Goal: Complete application form

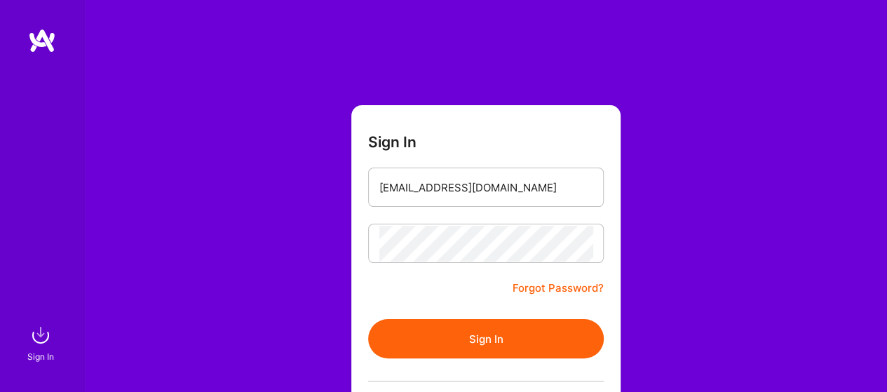
click at [485, 344] on button "Sign In" at bounding box center [486, 338] width 236 height 39
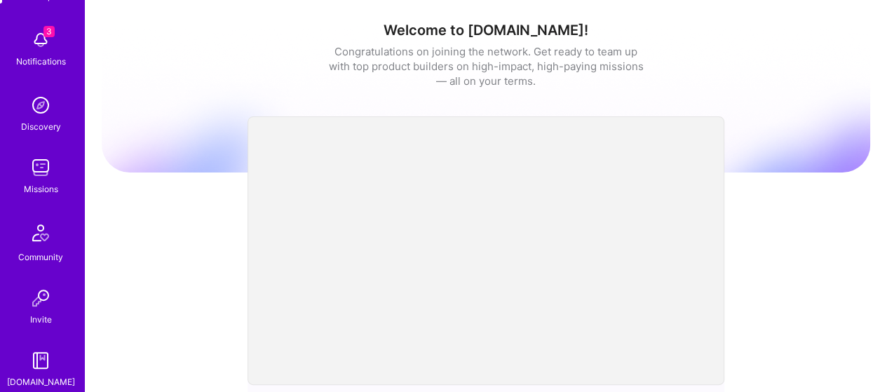
scroll to position [192, 0]
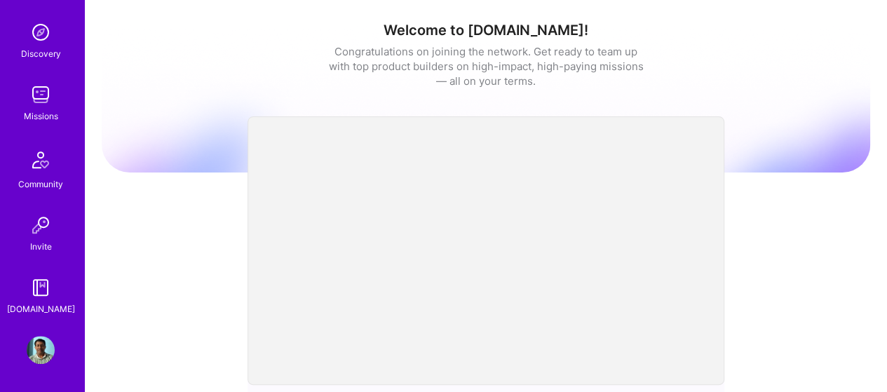
click at [27, 348] on img at bounding box center [41, 350] width 28 height 28
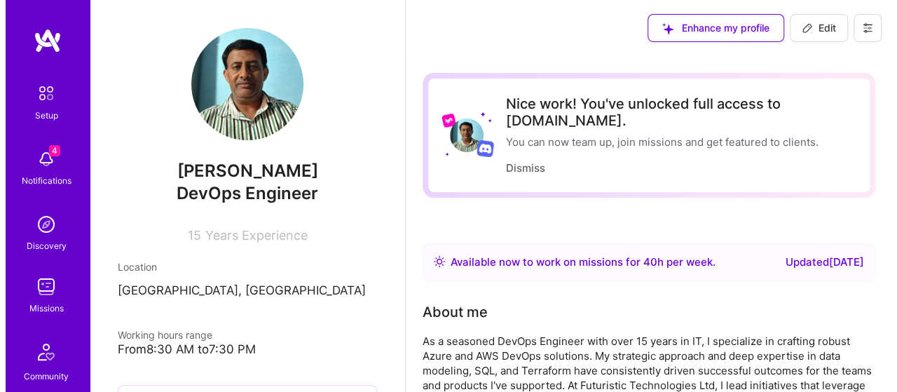
scroll to position [70, 0]
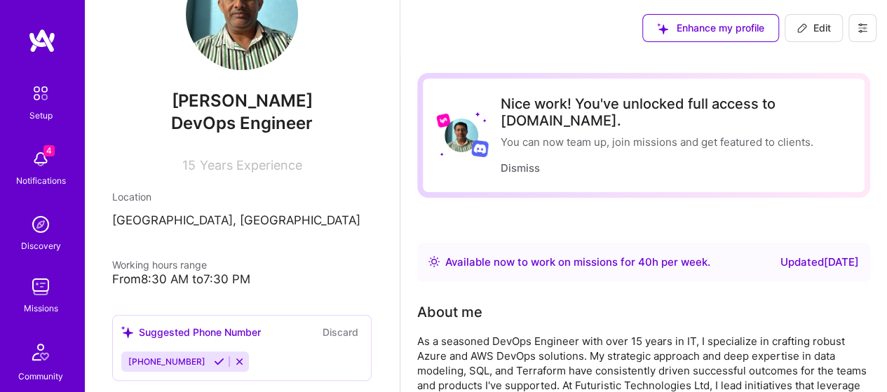
click at [868, 22] on button at bounding box center [862, 28] width 28 height 28
click at [819, 132] on button "Log Out" at bounding box center [823, 132] width 105 height 36
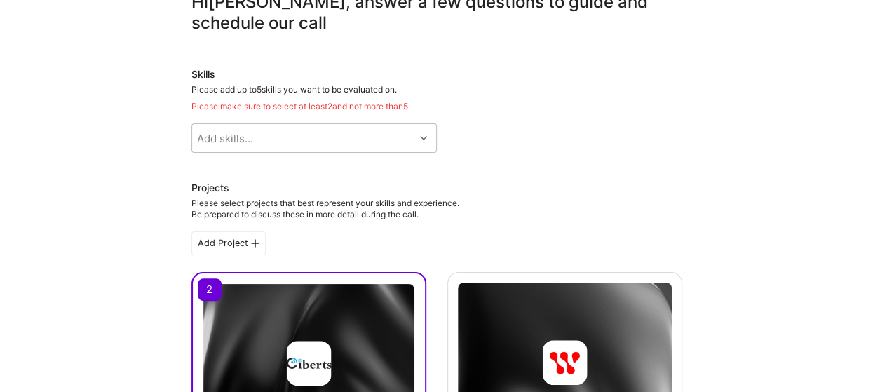
scroll to position [70, 0]
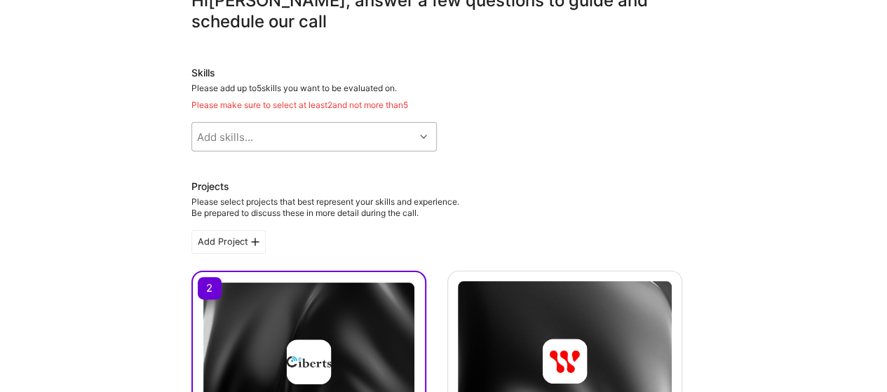
click at [402, 130] on div "Add skills..." at bounding box center [303, 137] width 222 height 28
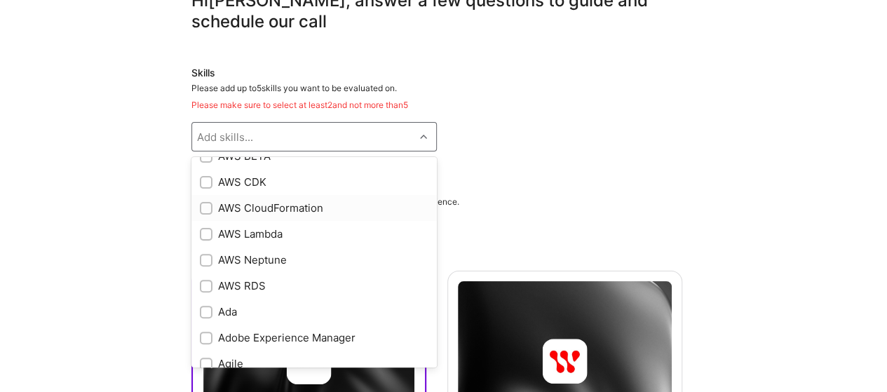
scroll to position [280, 0]
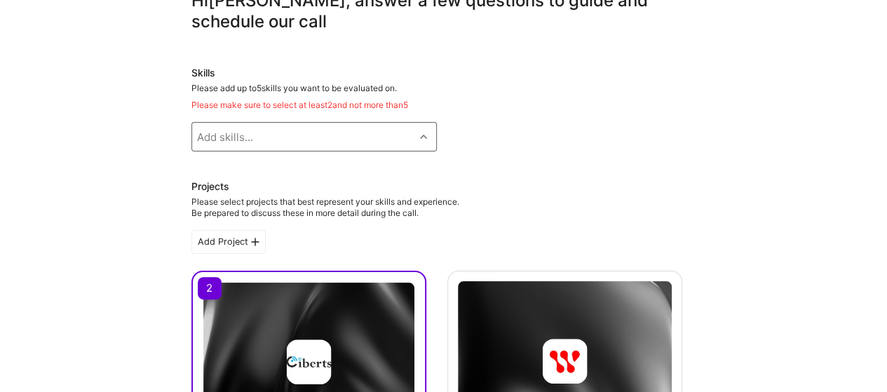
click at [296, 132] on div "Add skills..." at bounding box center [303, 137] width 222 height 28
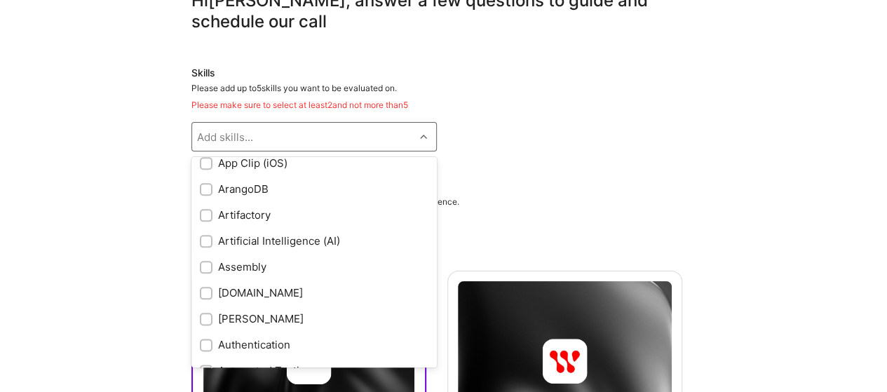
scroll to position [841, 0]
click at [200, 240] on div at bounding box center [206, 239] width 13 height 13
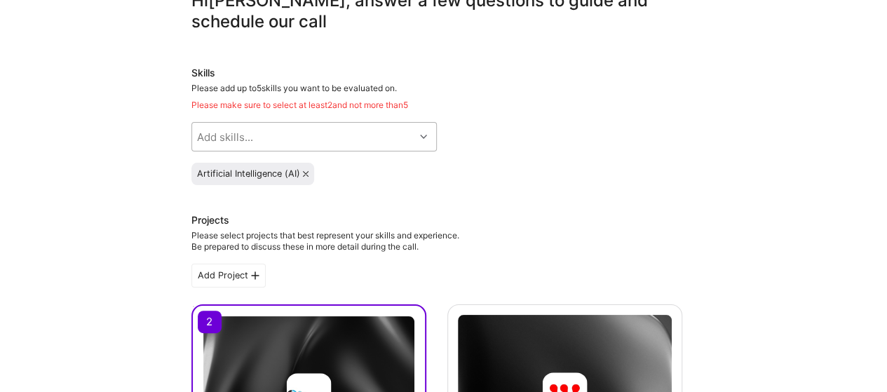
click at [311, 144] on div "Add skills..." at bounding box center [303, 137] width 222 height 28
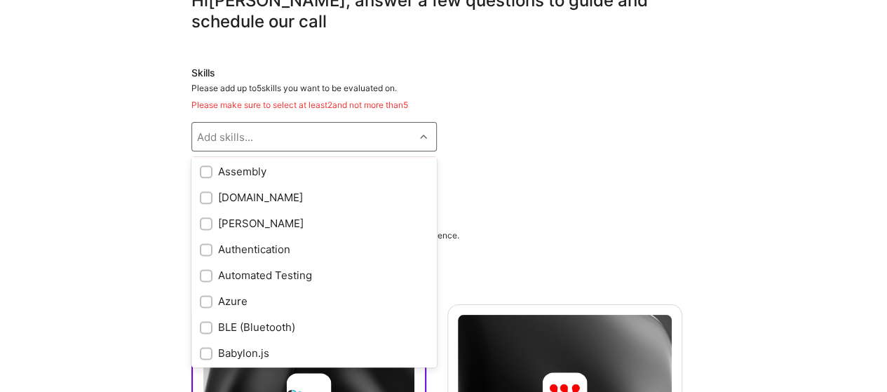
scroll to position [981, 0]
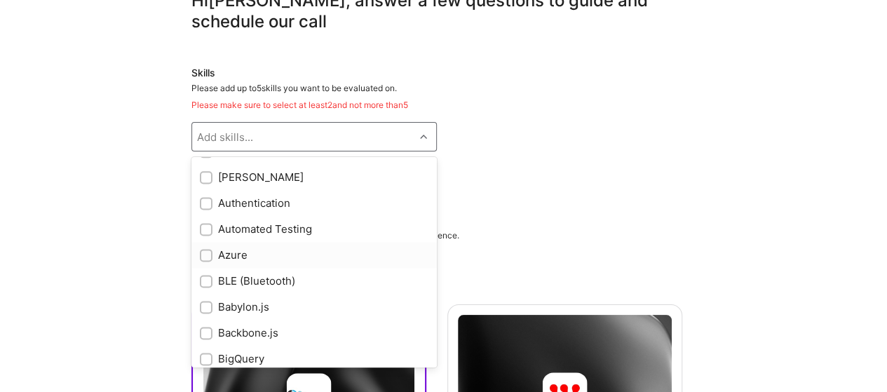
click at [203, 256] on input "checkbox" at bounding box center [208, 256] width 10 height 10
checkbox input "true"
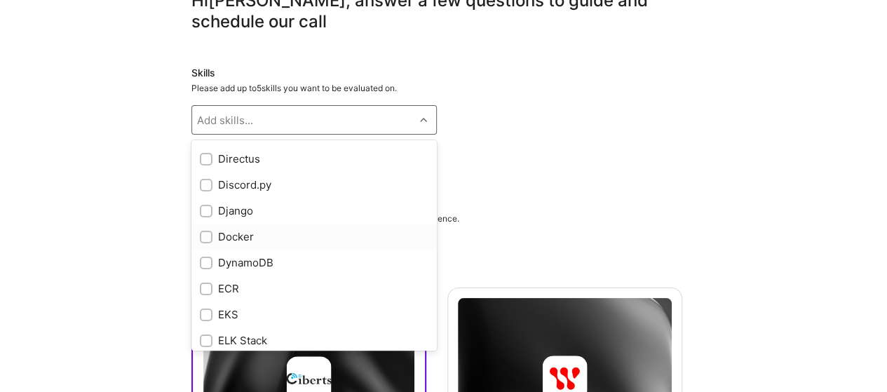
scroll to position [2313, 0]
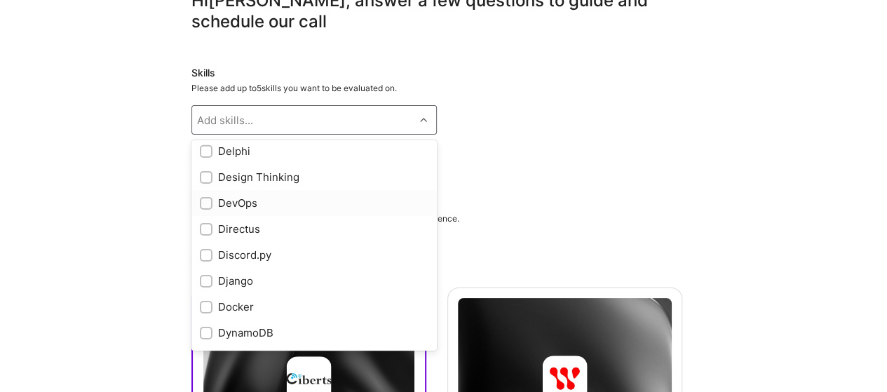
click at [206, 204] on input "checkbox" at bounding box center [208, 204] width 10 height 10
checkbox input "true"
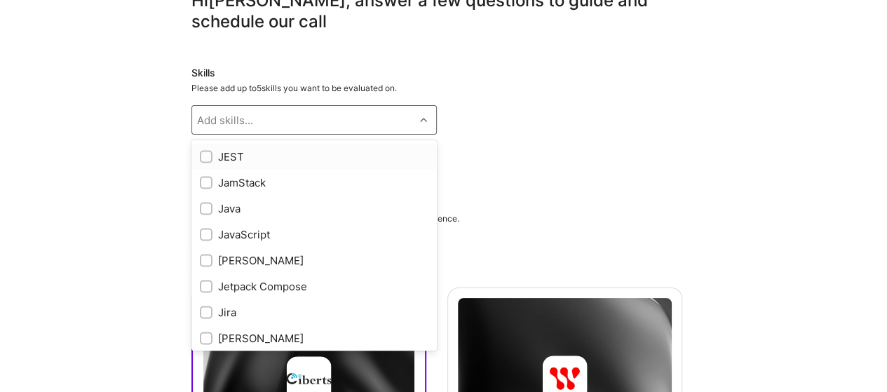
scroll to position [3995, 0]
click at [204, 259] on input "checkbox" at bounding box center [208, 259] width 10 height 10
checkbox input "true"
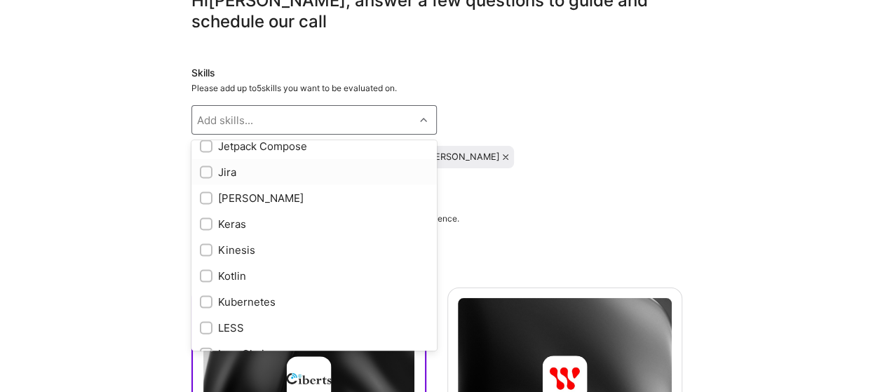
scroll to position [4136, 0]
click at [203, 170] on input "checkbox" at bounding box center [208, 171] width 10 height 10
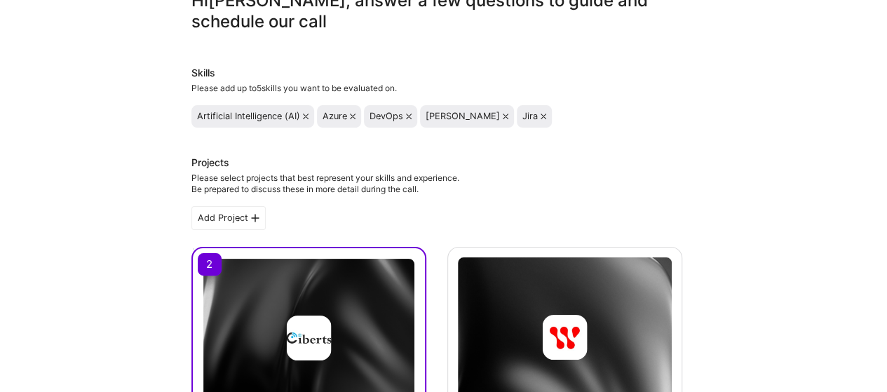
click at [540, 118] on icon at bounding box center [543, 117] width 6 height 6
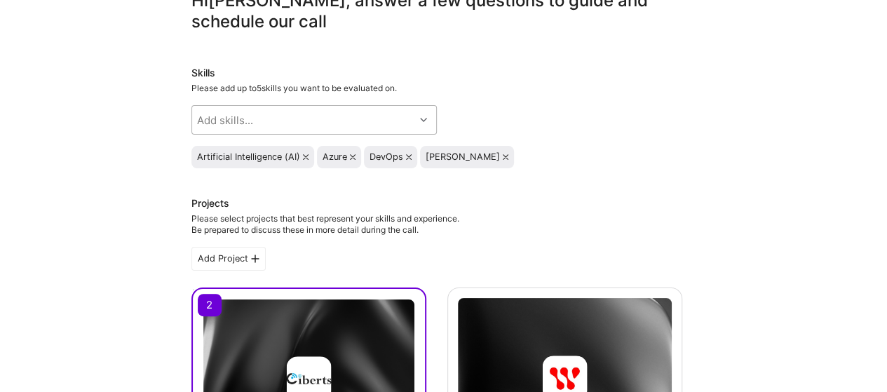
click at [328, 123] on div "Add skills..." at bounding box center [303, 120] width 222 height 28
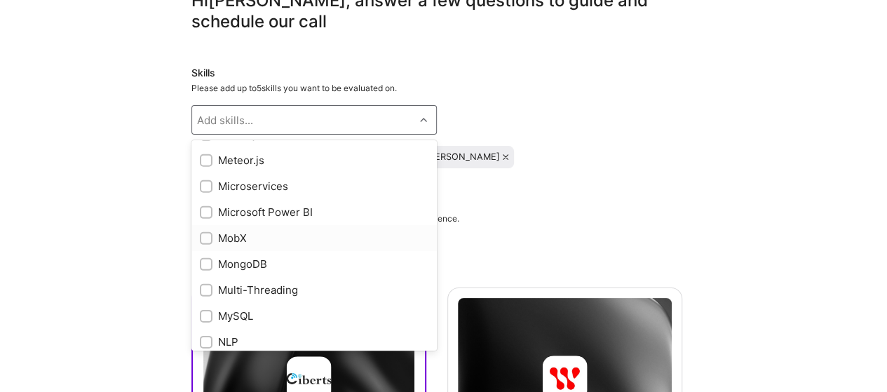
scroll to position [4750, 0]
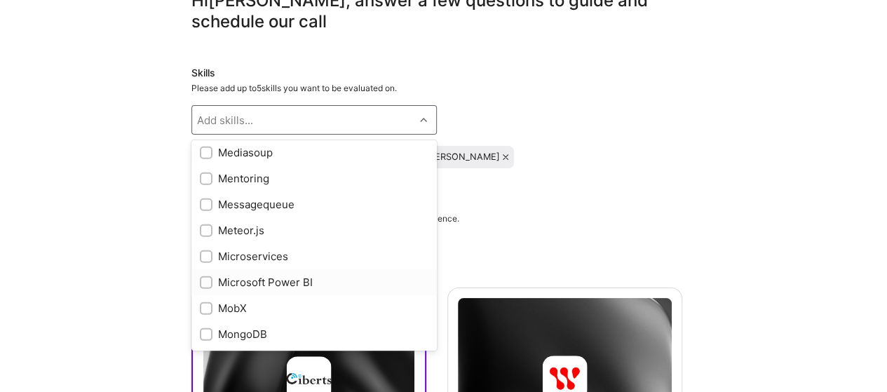
click at [207, 281] on input "checkbox" at bounding box center [208, 283] width 10 height 10
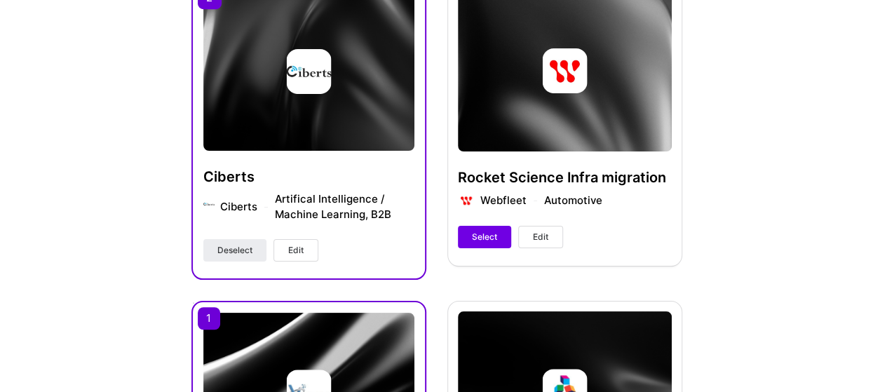
scroll to position [350, 0]
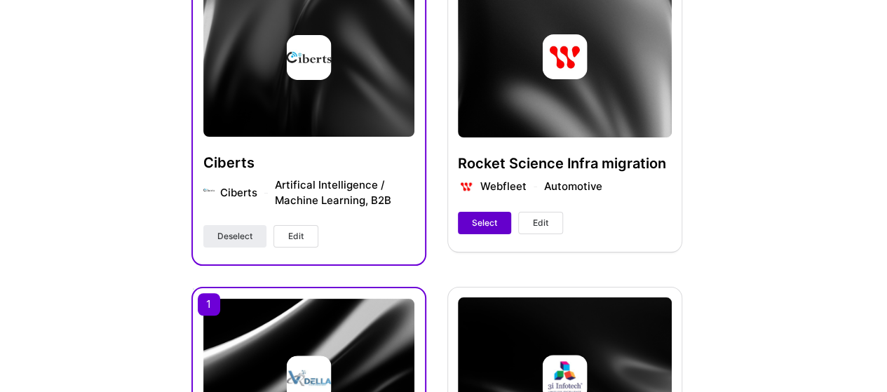
click at [489, 222] on span "Select" at bounding box center [484, 223] width 25 height 13
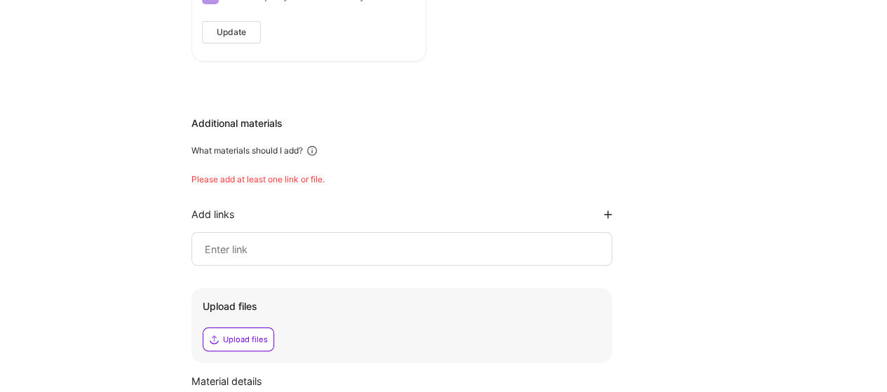
scroll to position [1262, 0]
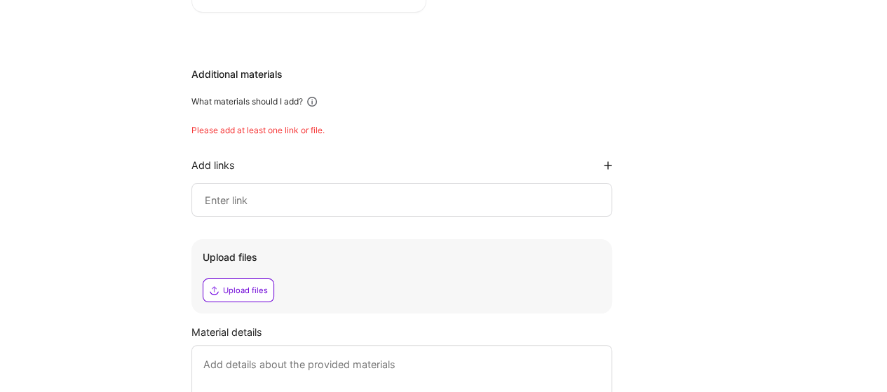
click at [439, 212] on div at bounding box center [401, 200] width 421 height 34
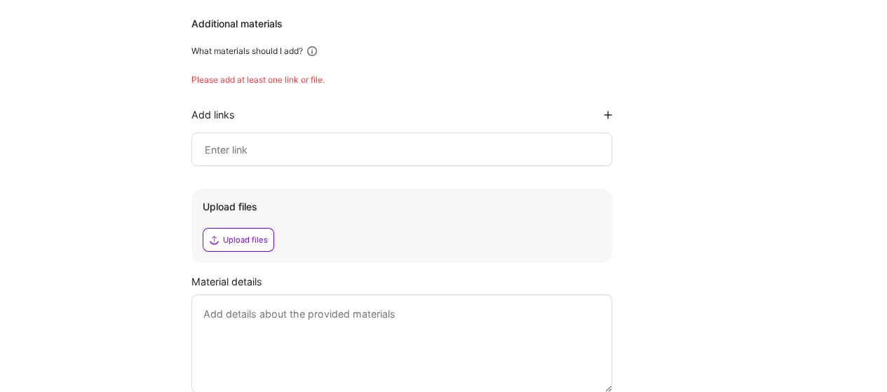
scroll to position [1221, 0]
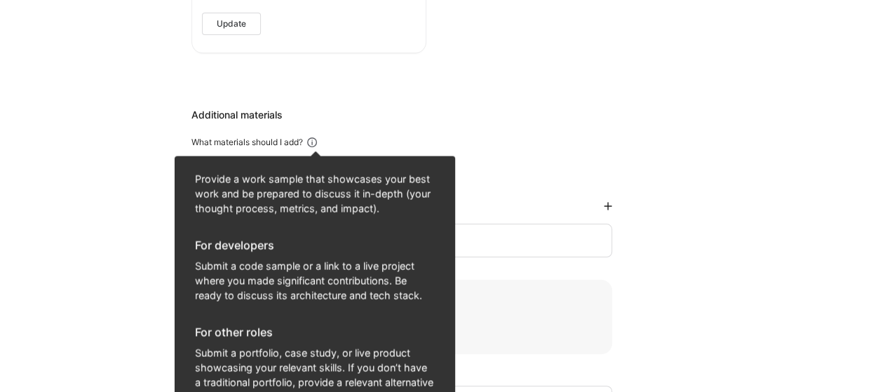
click at [314, 142] on icon at bounding box center [312, 142] width 13 height 13
click at [313, 139] on icon at bounding box center [312, 142] width 13 height 13
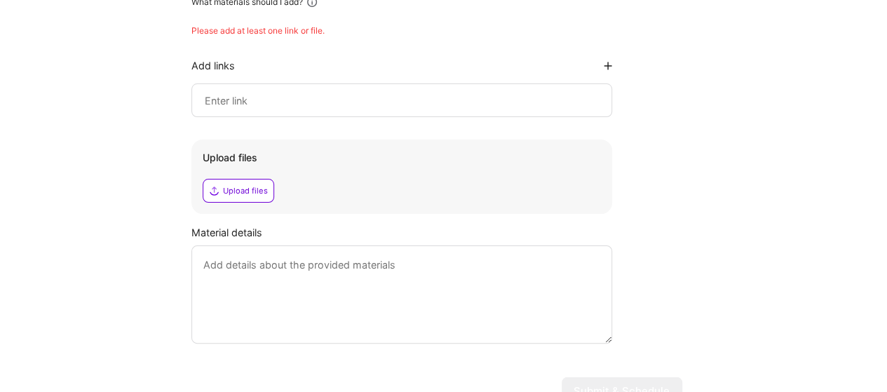
scroll to position [1291, 0]
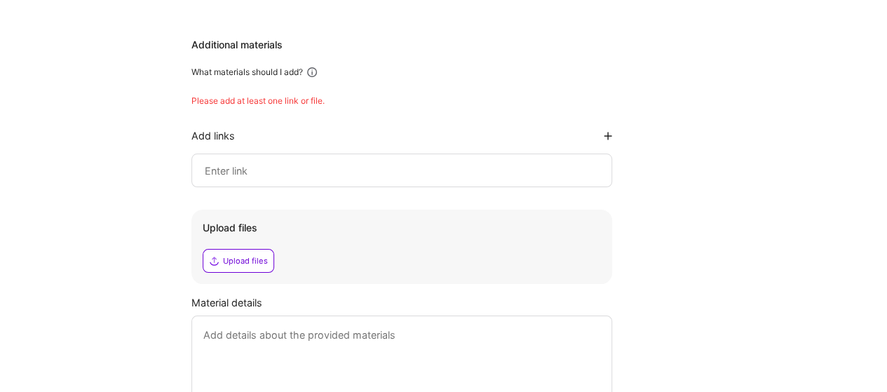
click at [673, 130] on div "Additional materials What materials should I add? Please add at least one link …" at bounding box center [436, 226] width 491 height 376
click at [374, 166] on input at bounding box center [401, 170] width 397 height 17
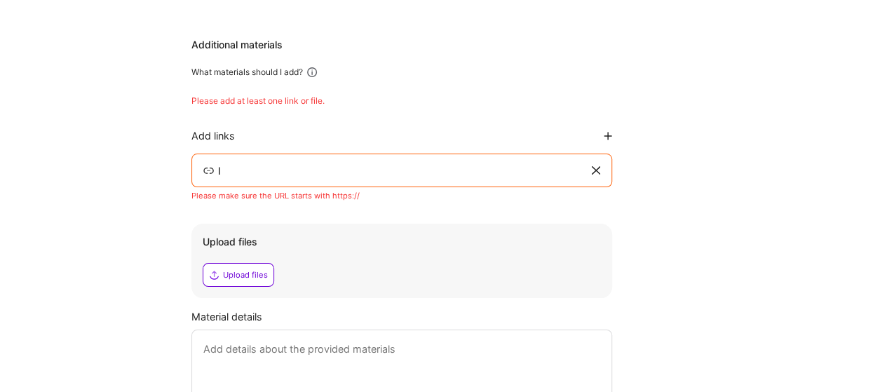
type input "I"
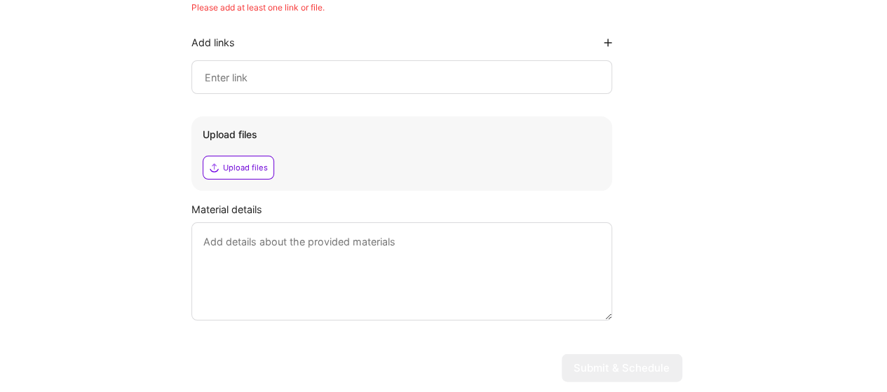
scroll to position [1431, 0]
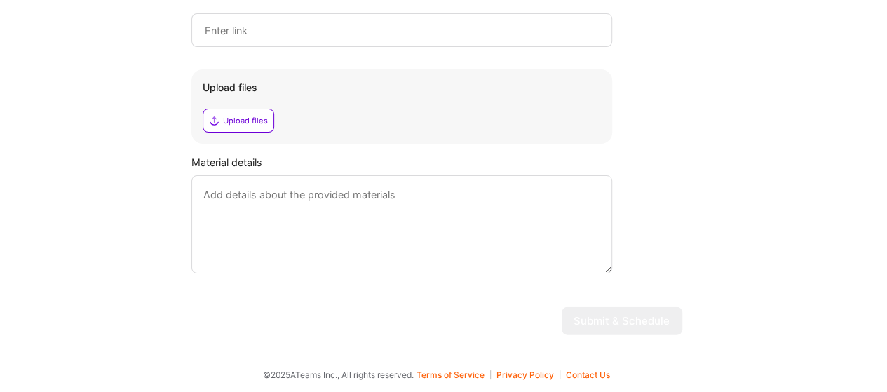
click at [243, 118] on div "Upload files" at bounding box center [245, 120] width 45 height 11
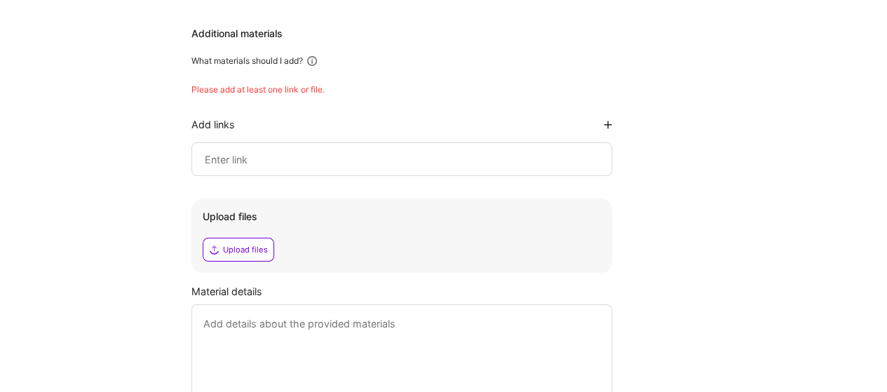
scroll to position [1221, 0]
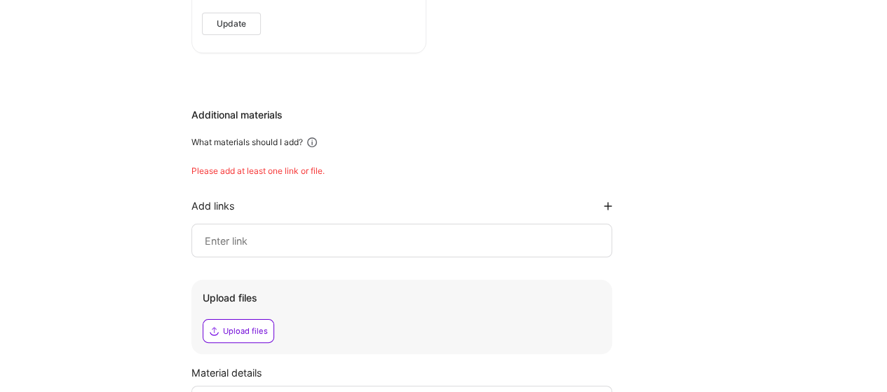
click at [297, 235] on input at bounding box center [401, 240] width 397 height 17
paste input "[URL][DOMAIN_NAME]"
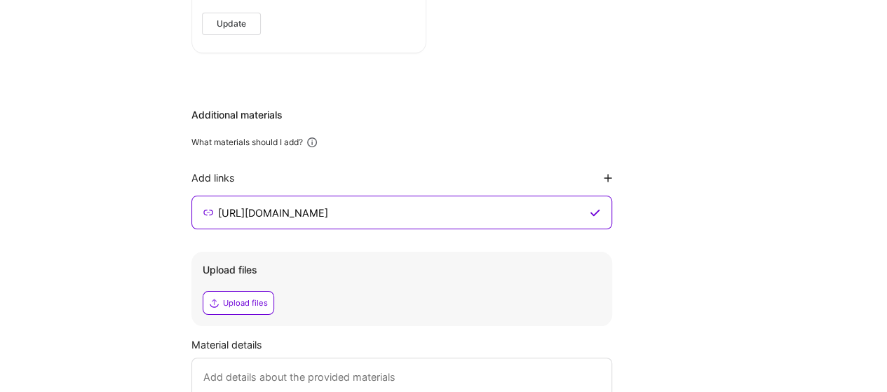
type input "[URL][DOMAIN_NAME]"
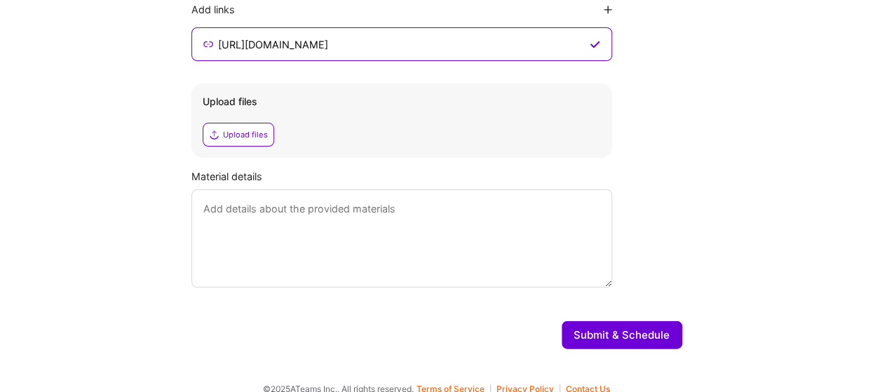
scroll to position [1403, 0]
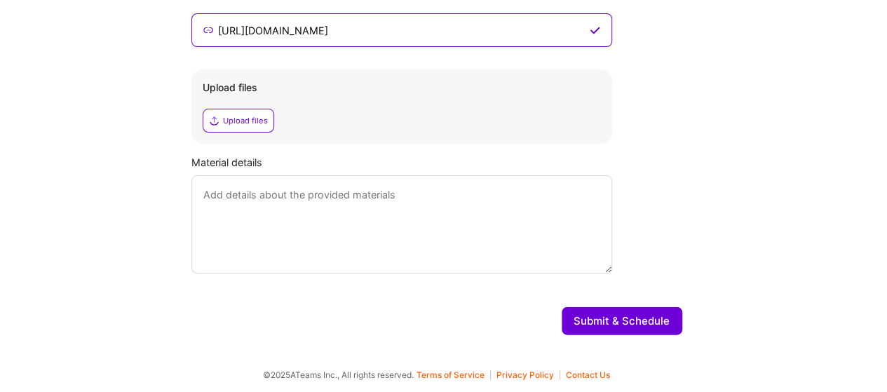
click at [565, 331] on button "Submit & Schedule" at bounding box center [621, 321] width 121 height 28
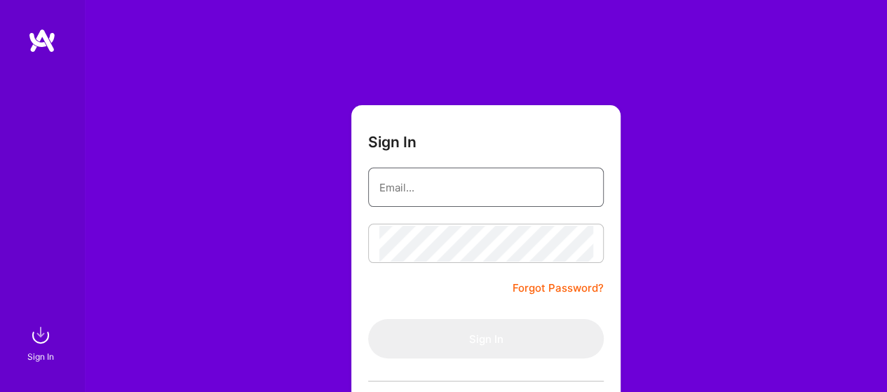
click at [390, 182] on input "email" at bounding box center [485, 188] width 213 height 36
type input "nagarajuvuutla@gmail.com"
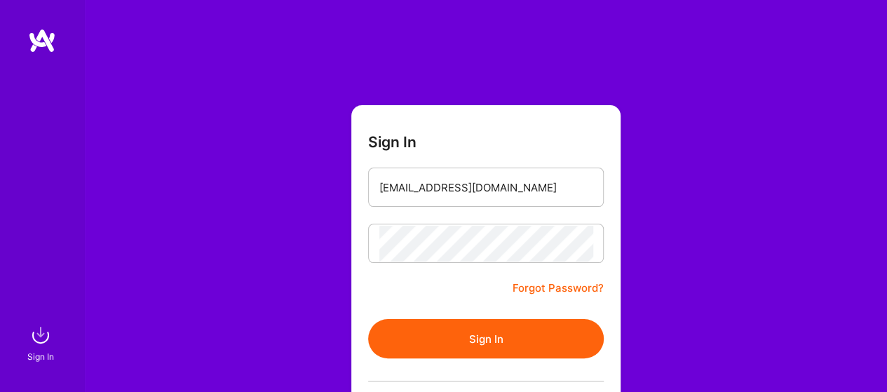
click at [491, 340] on button "Sign In" at bounding box center [486, 338] width 236 height 39
